Goal: Task Accomplishment & Management: Manage account settings

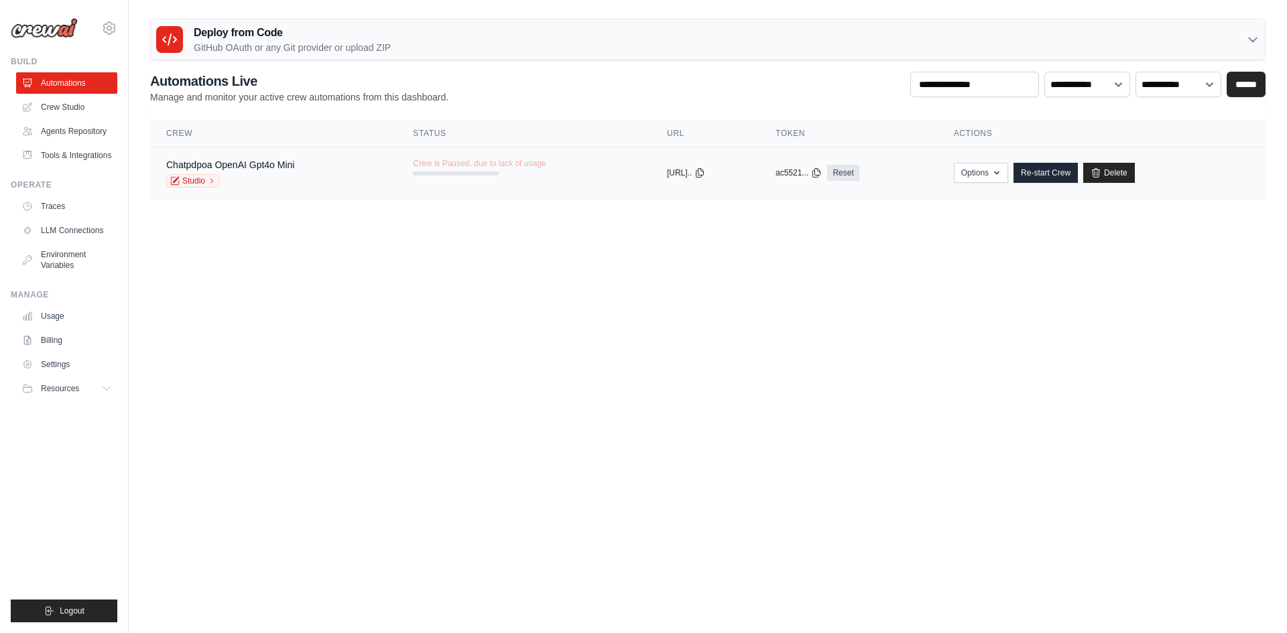
click at [477, 163] on span "Crew is Paused, due to lack of usage" at bounding box center [479, 163] width 133 height 11
click at [1065, 172] on link "Re-start Crew" at bounding box center [1045, 173] width 64 height 20
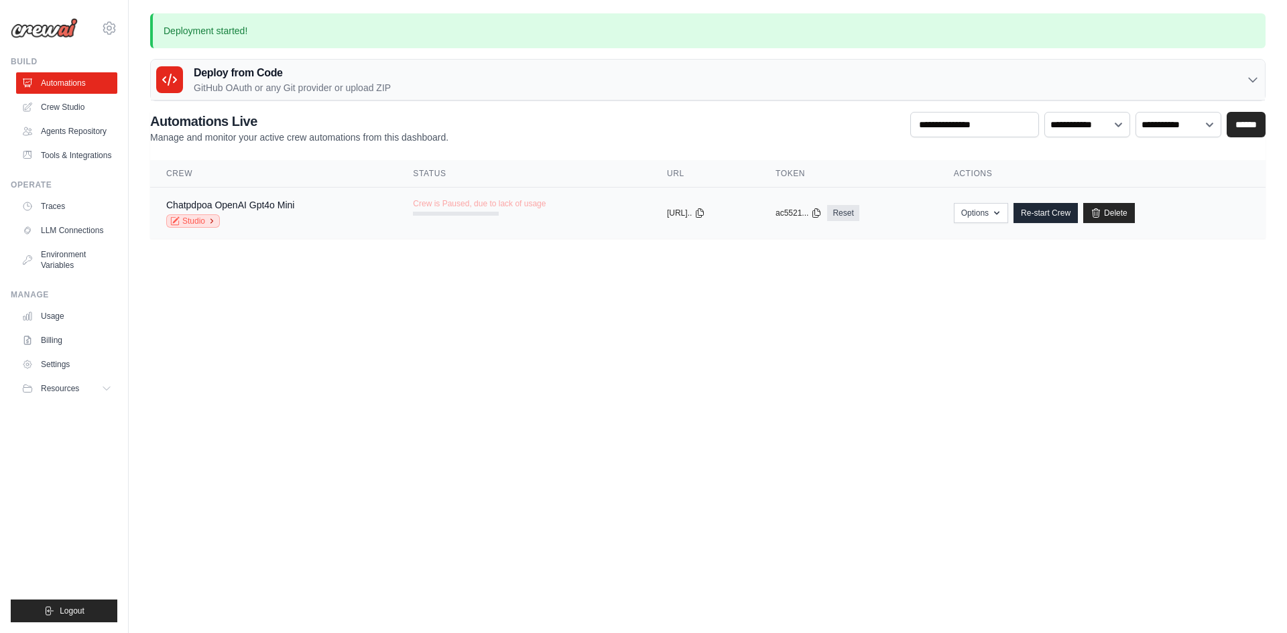
click at [197, 216] on link "Studio" at bounding box center [193, 220] width 54 height 13
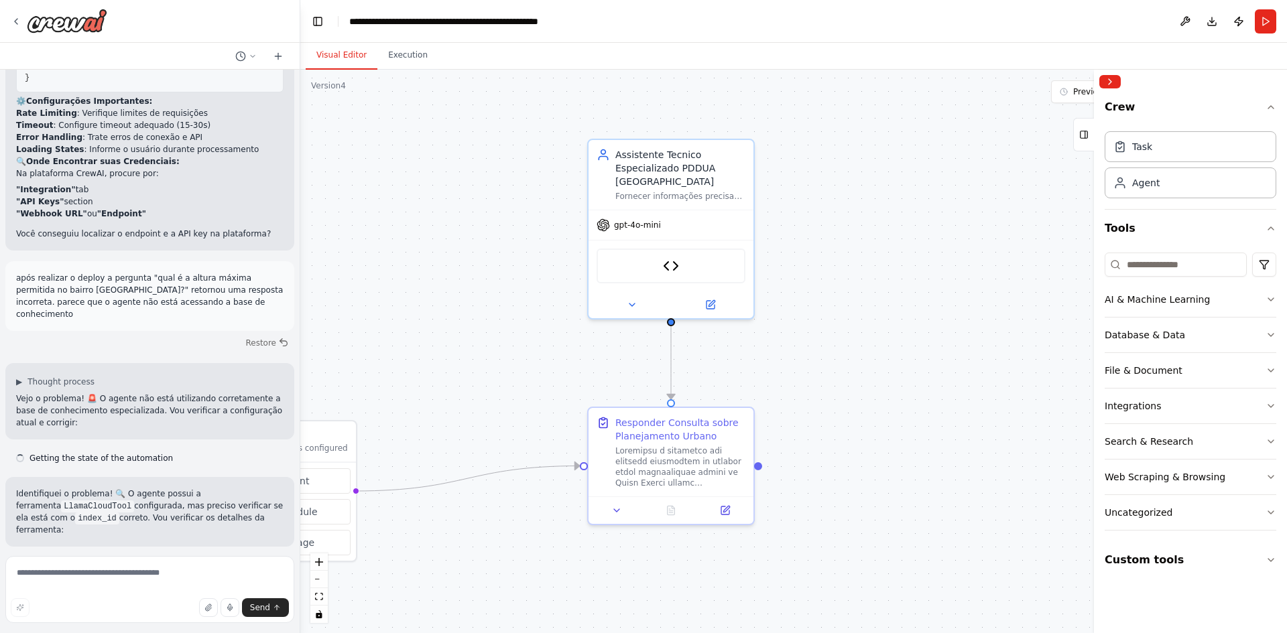
drag, startPoint x: 716, startPoint y: 272, endPoint x: 1011, endPoint y: 338, distance: 302.9
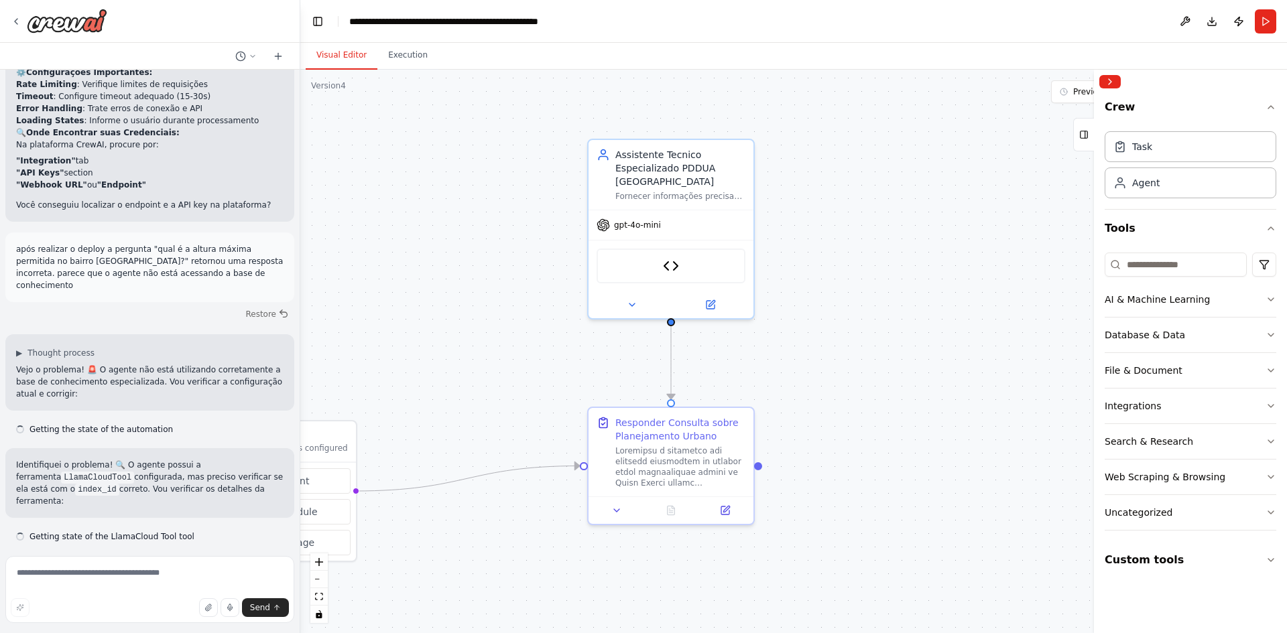
click at [1011, 338] on div ".deletable-edge-delete-btn { width: 20px; height: 20px; border: 0px solid #ffff…" at bounding box center [793, 352] width 986 height 564
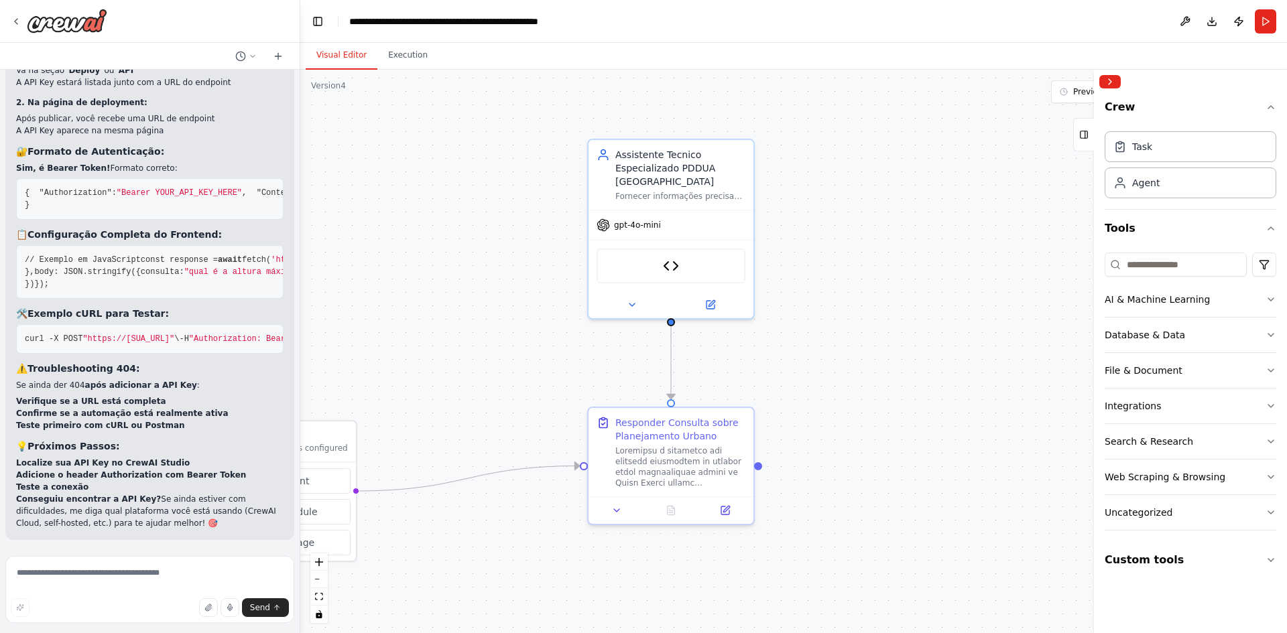
scroll to position [18020, 0]
click at [188, 578] on textarea at bounding box center [149, 589] width 289 height 67
type textarea "*"
click at [311, 17] on button "Toggle Left Sidebar" at bounding box center [317, 21] width 19 height 19
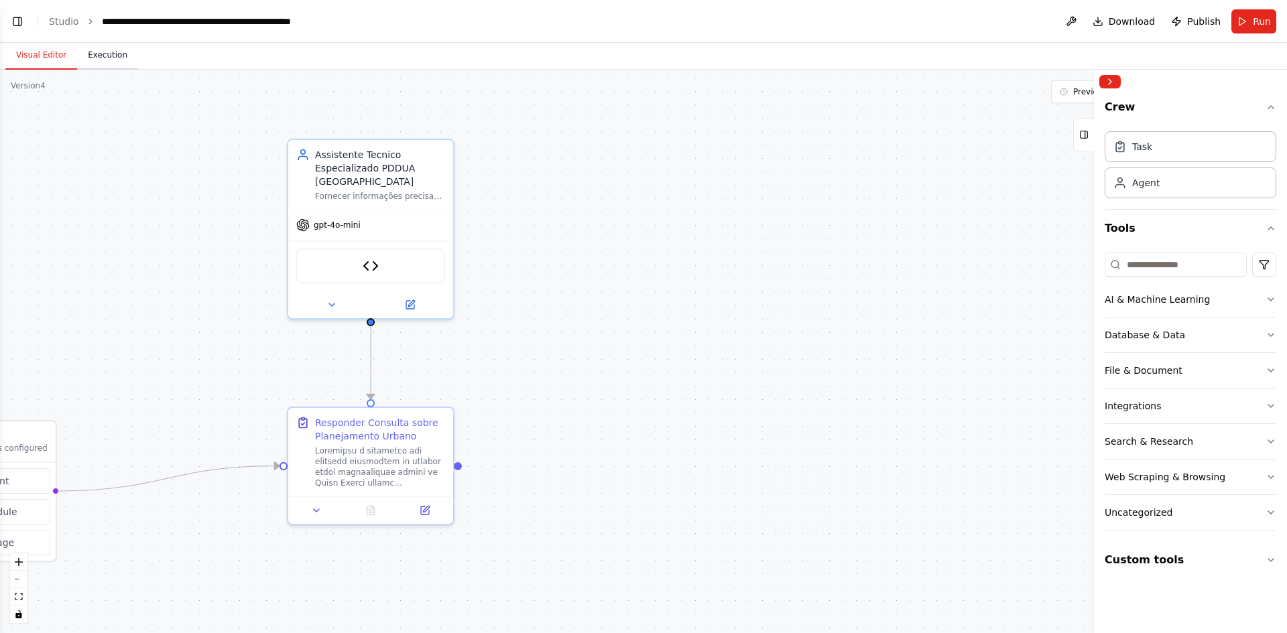
click at [111, 55] on button "Execution" at bounding box center [107, 56] width 61 height 28
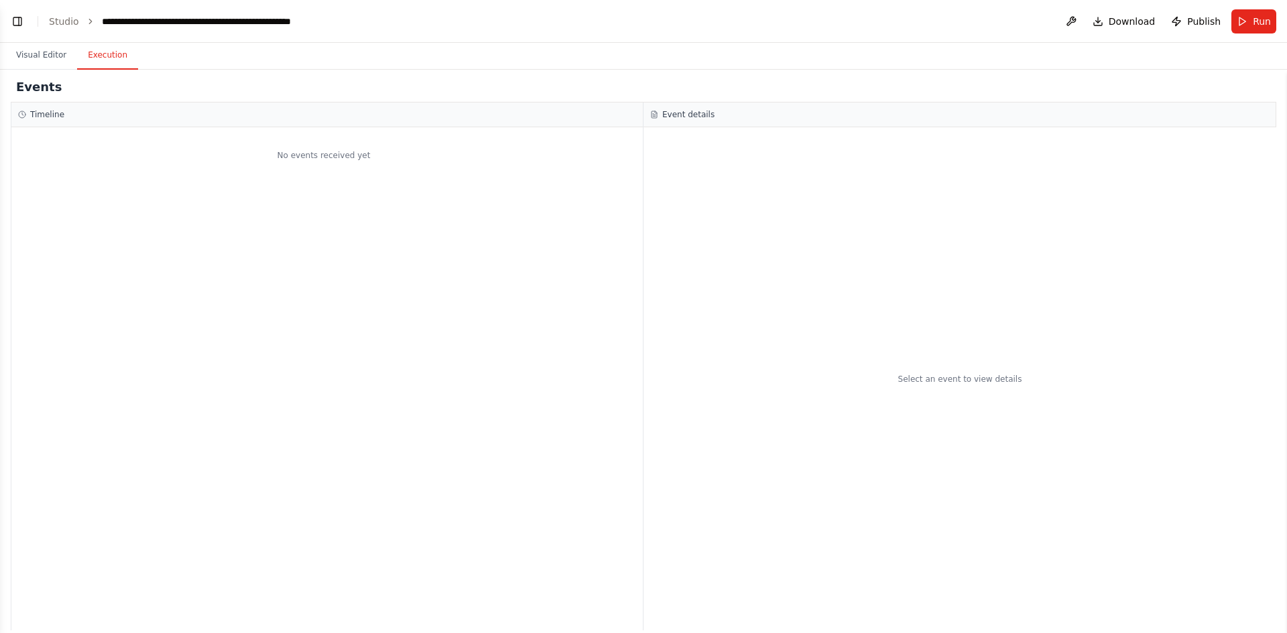
click at [91, 48] on button "Execution" at bounding box center [107, 56] width 61 height 28
click at [17, 17] on button "Toggle Left Sidebar" at bounding box center [17, 21] width 19 height 19
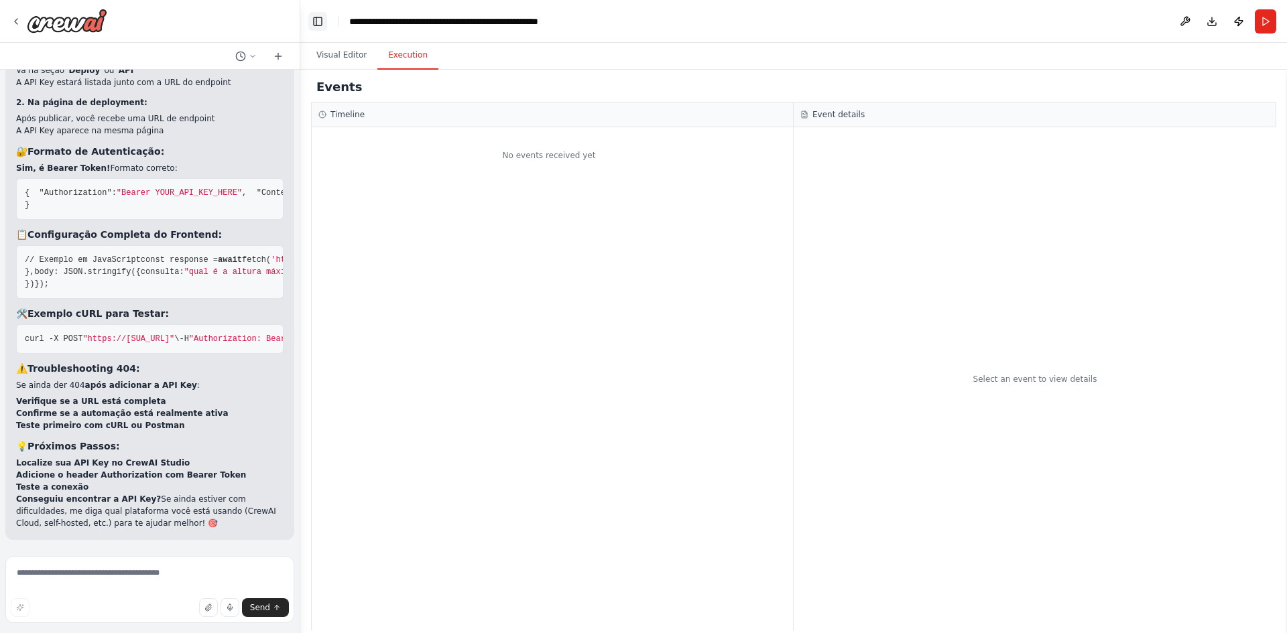
click at [317, 24] on button "Toggle Left Sidebar" at bounding box center [317, 21] width 19 height 19
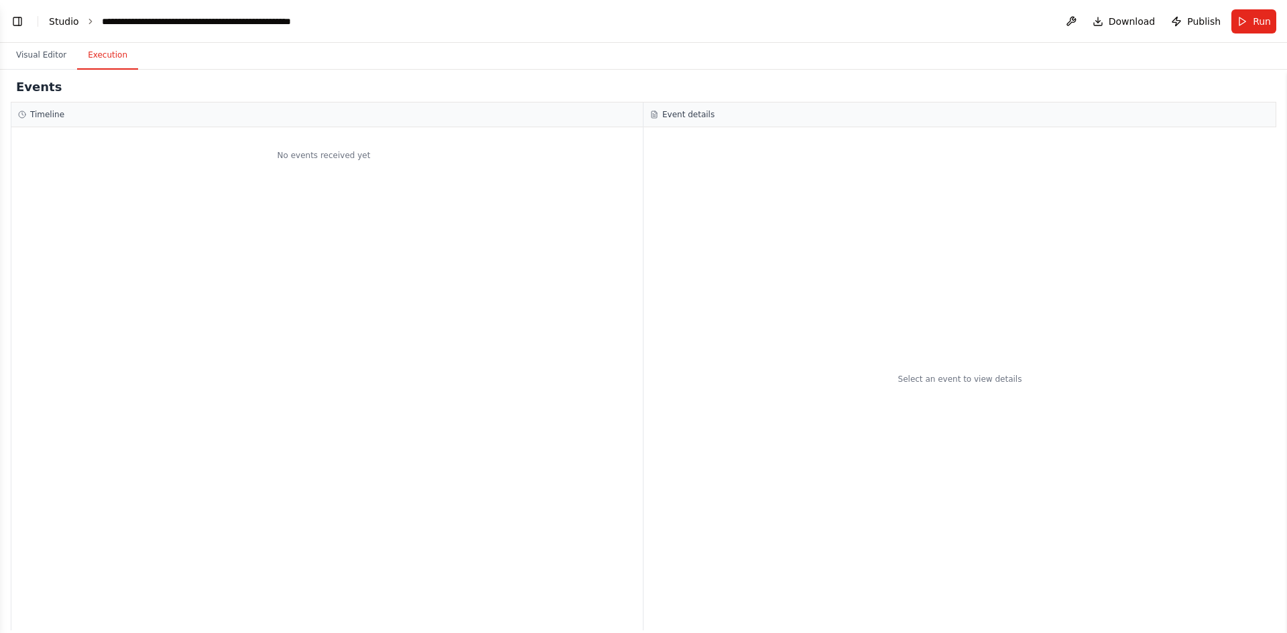
click at [63, 19] on link "Studio" at bounding box center [64, 21] width 30 height 11
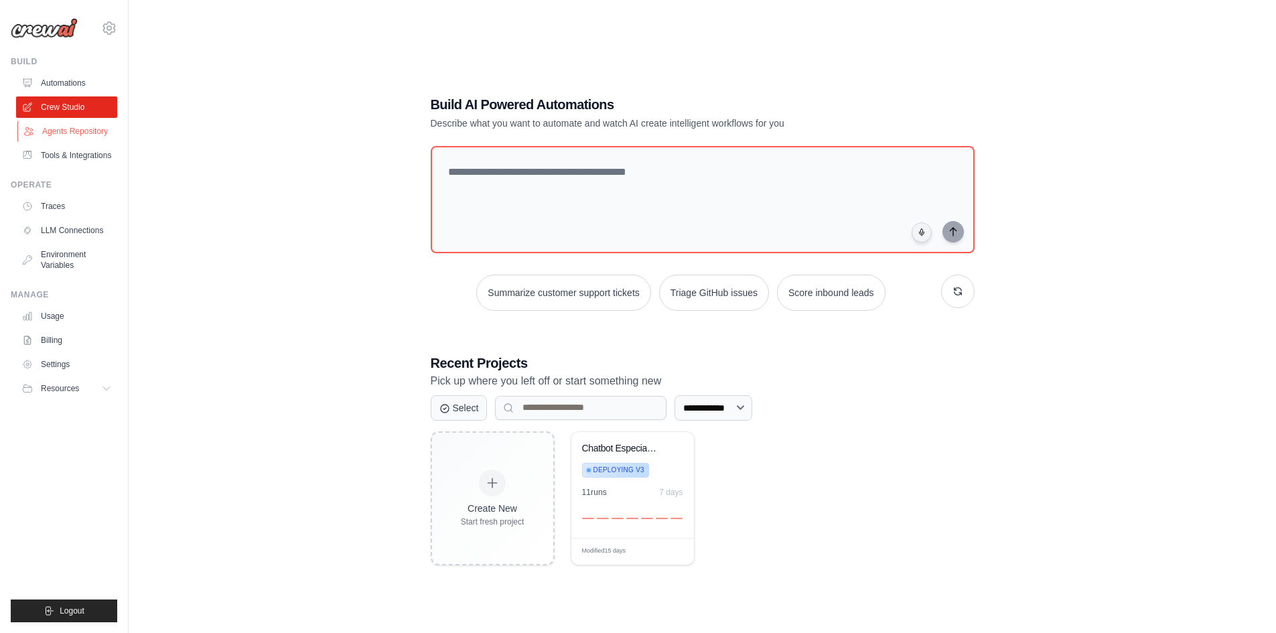
click at [90, 129] on link "Agents Repository" at bounding box center [67, 131] width 101 height 21
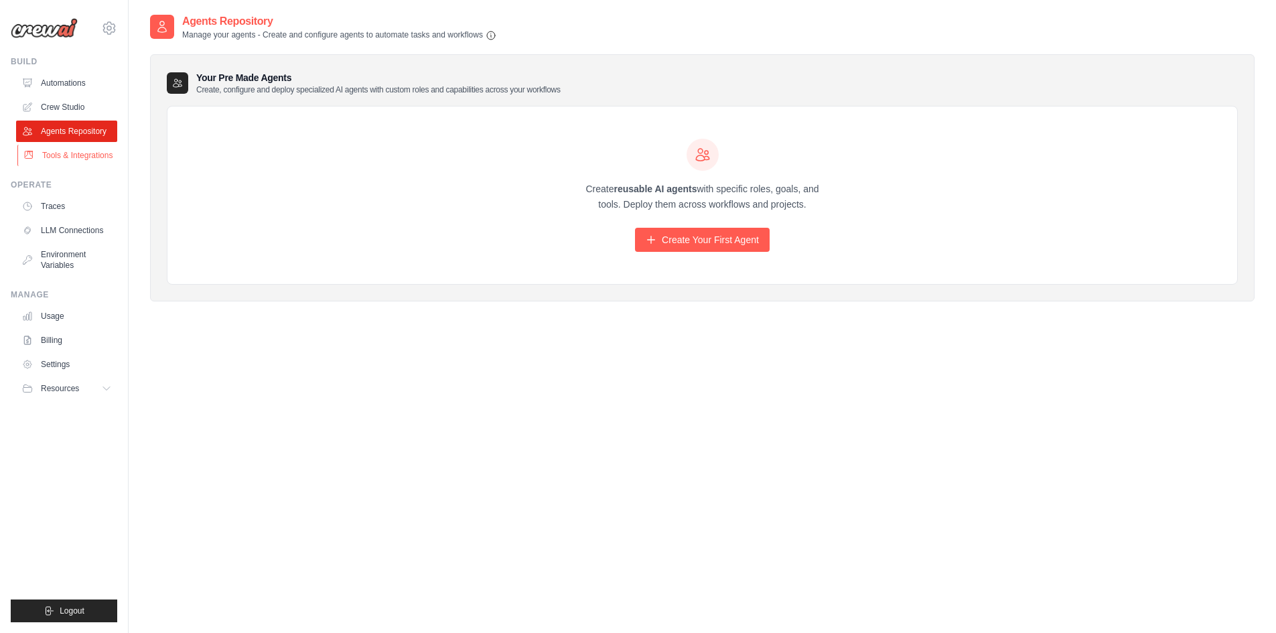
click at [102, 148] on link "Tools & Integrations" at bounding box center [67, 155] width 101 height 21
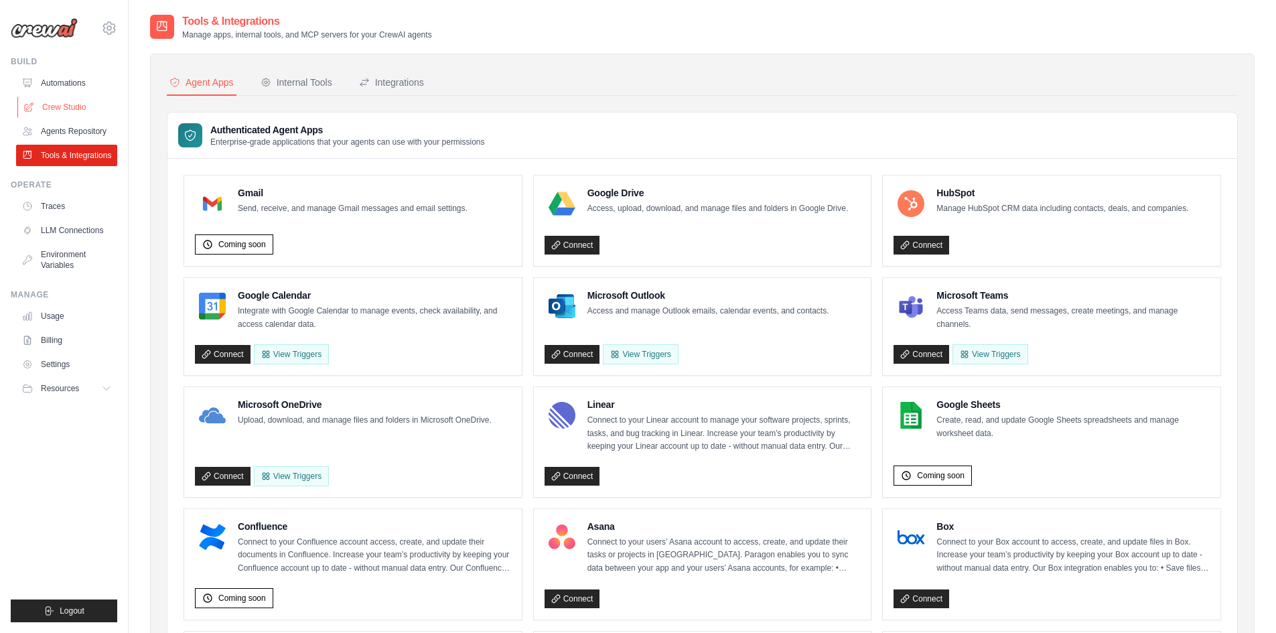
click at [70, 107] on link "Crew Studio" at bounding box center [67, 106] width 101 height 21
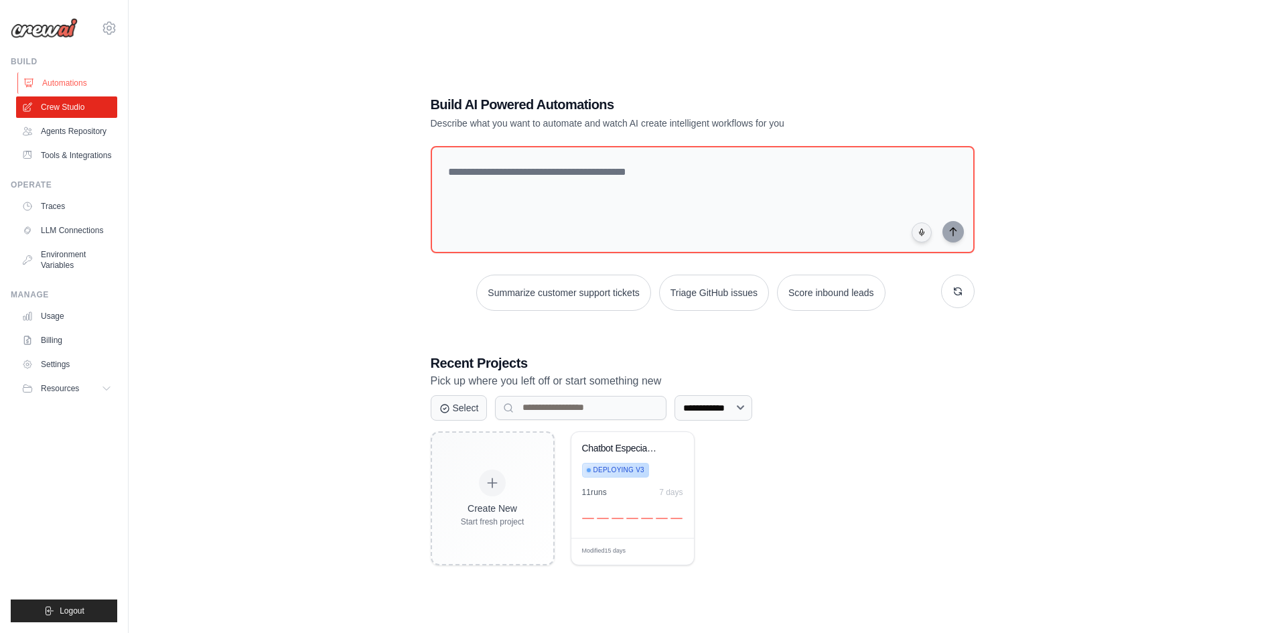
click at [67, 87] on link "Automations" at bounding box center [67, 82] width 101 height 21
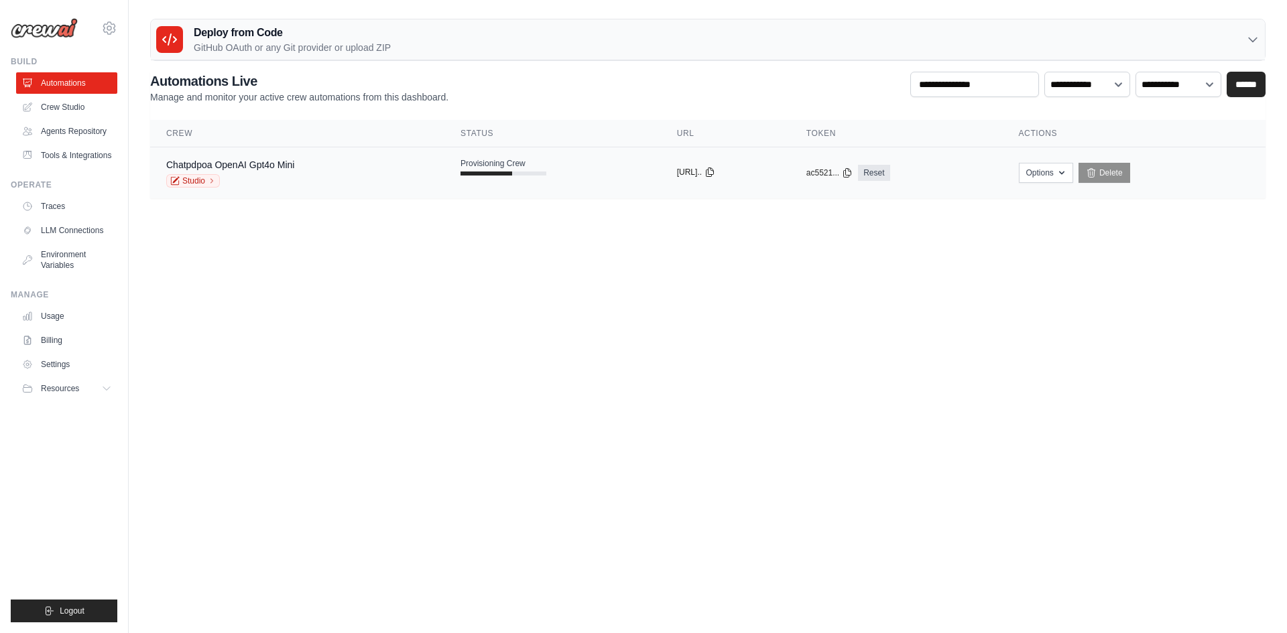
click at [715, 171] on icon at bounding box center [709, 172] width 11 height 11
click at [483, 165] on span "Provisioning Crew" at bounding box center [492, 163] width 65 height 11
click at [1067, 169] on icon "button" at bounding box center [1061, 172] width 11 height 11
click at [700, 172] on button "[URL].." at bounding box center [696, 172] width 38 height 11
